Goal: Use online tool/utility

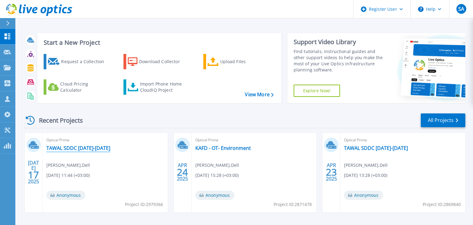
click at [86, 149] on link "TAWAL SDDC [DATE]-[DATE]" at bounding box center [78, 148] width 64 height 6
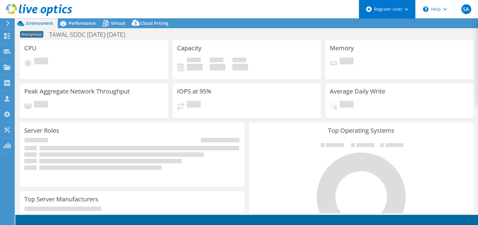
select select "USD"
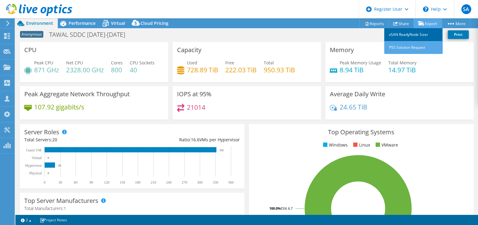
click at [403, 33] on link "vSAN ReadyNode Sizer" at bounding box center [413, 34] width 58 height 13
